Goal: Book appointment/travel/reservation

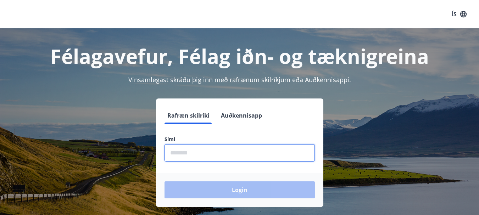
click at [254, 150] on input "phone" at bounding box center [240, 152] width 150 height 17
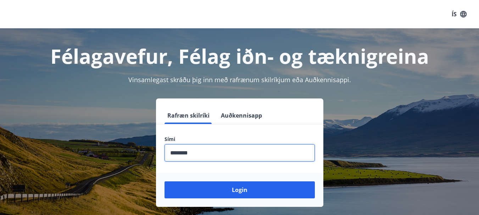
type input "********"
click at [165, 182] on button "Login" at bounding box center [240, 190] width 150 height 17
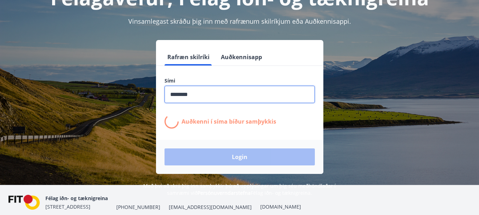
scroll to position [71, 0]
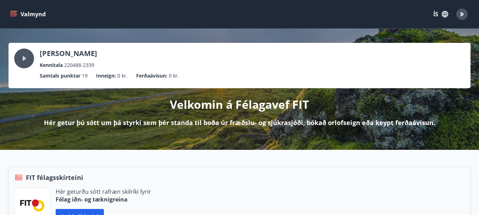
click at [16, 17] on icon "menu" at bounding box center [13, 14] width 7 height 7
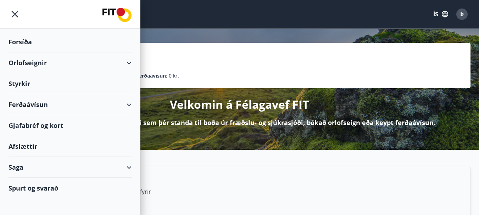
click at [132, 67] on icon at bounding box center [129, 63] width 9 height 9
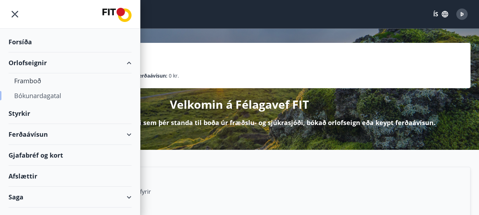
click at [31, 96] on div "Bókunardagatal" at bounding box center [70, 95] width 112 height 15
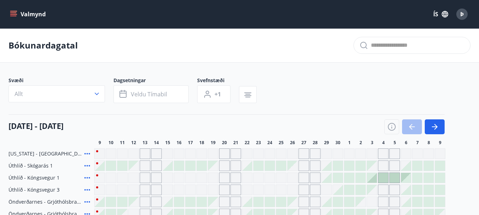
click at [370, 143] on div "3" at bounding box center [372, 143] width 11 height 6
click at [396, 143] on span "5" at bounding box center [395, 143] width 2 height 6
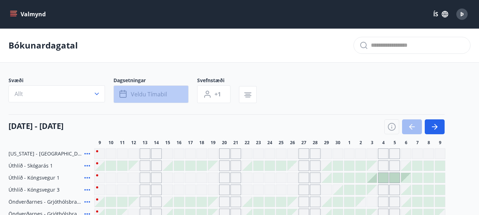
click at [152, 96] on span "Veldu tímabil" at bounding box center [149, 94] width 36 height 8
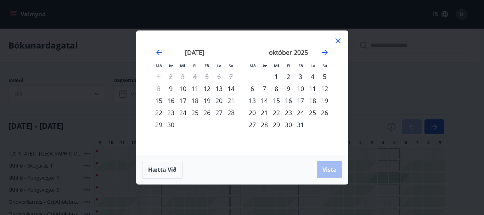
click at [298, 76] on div "3" at bounding box center [301, 77] width 12 height 12
click at [321, 76] on div "5" at bounding box center [325, 77] width 12 height 12
click at [339, 167] on button "Vista" at bounding box center [330, 169] width 26 height 17
